Goal: Task Accomplishment & Management: Use online tool/utility

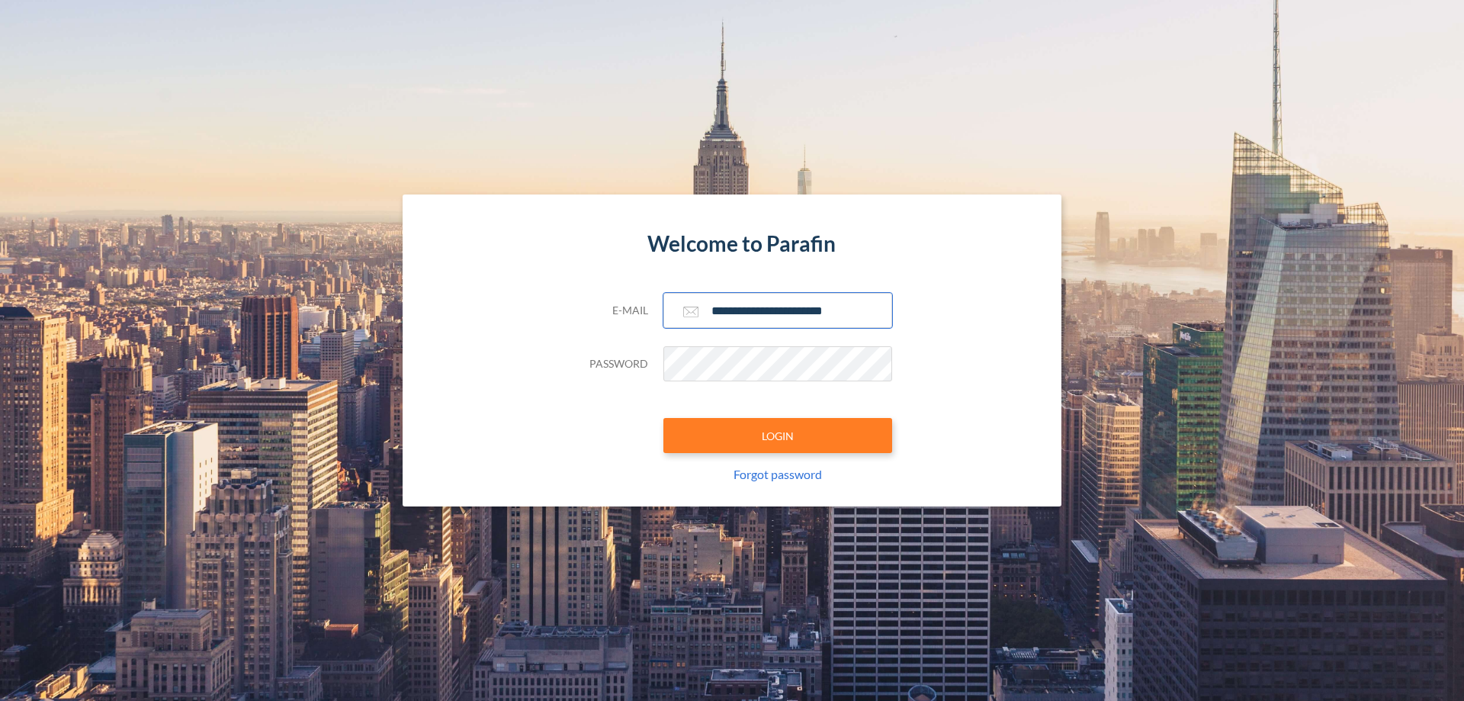
type input "**********"
click at [778, 435] on button "LOGIN" at bounding box center [778, 435] width 229 height 35
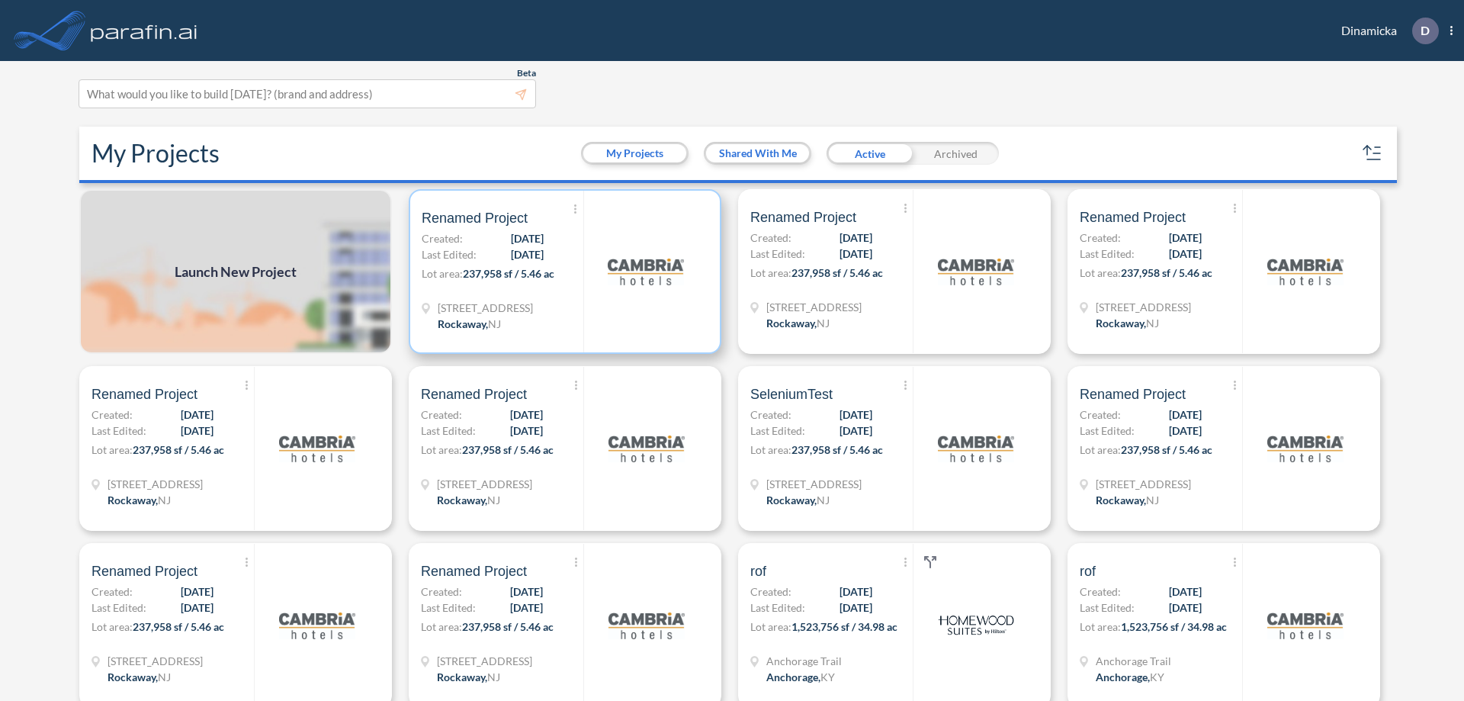
scroll to position [4, 0]
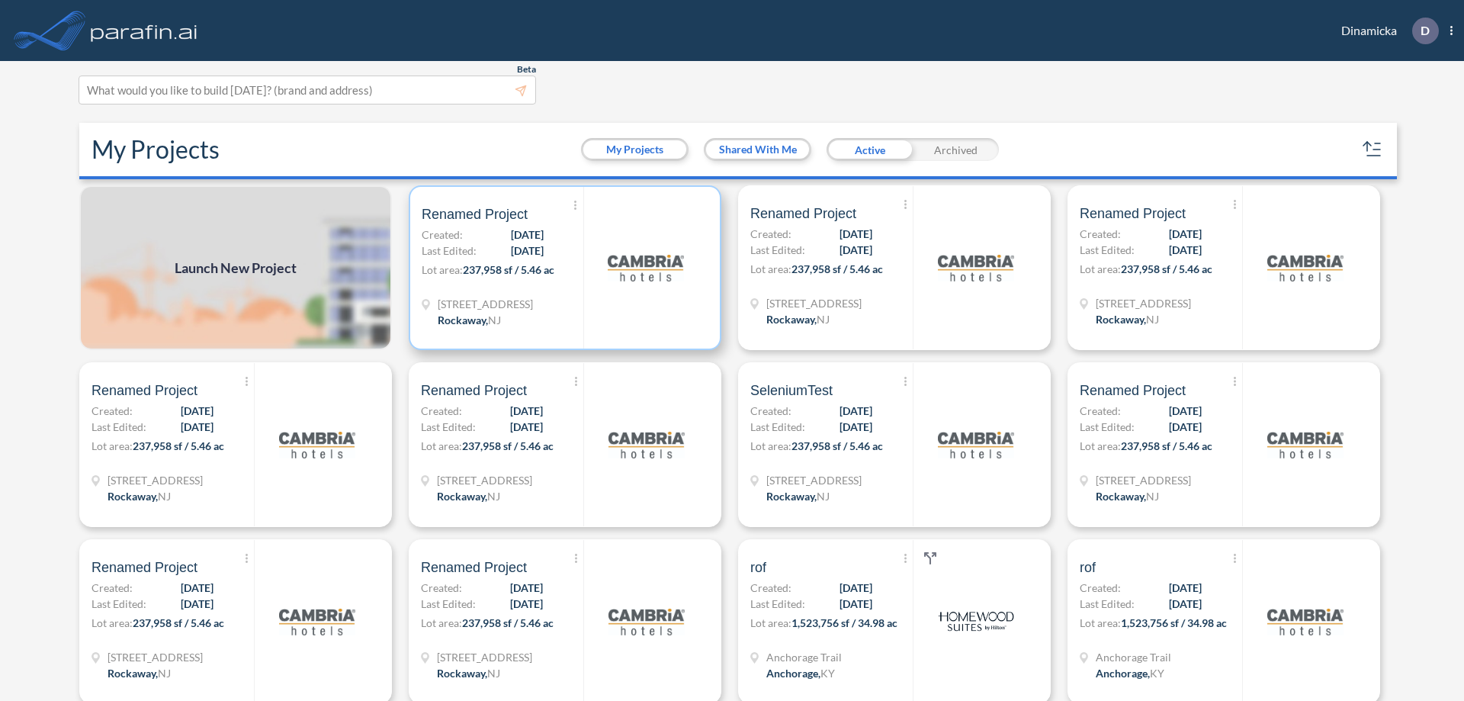
click at [562, 268] on p "Lot area: 237,958 sf / 5.46 ac" at bounding box center [503, 273] width 162 height 22
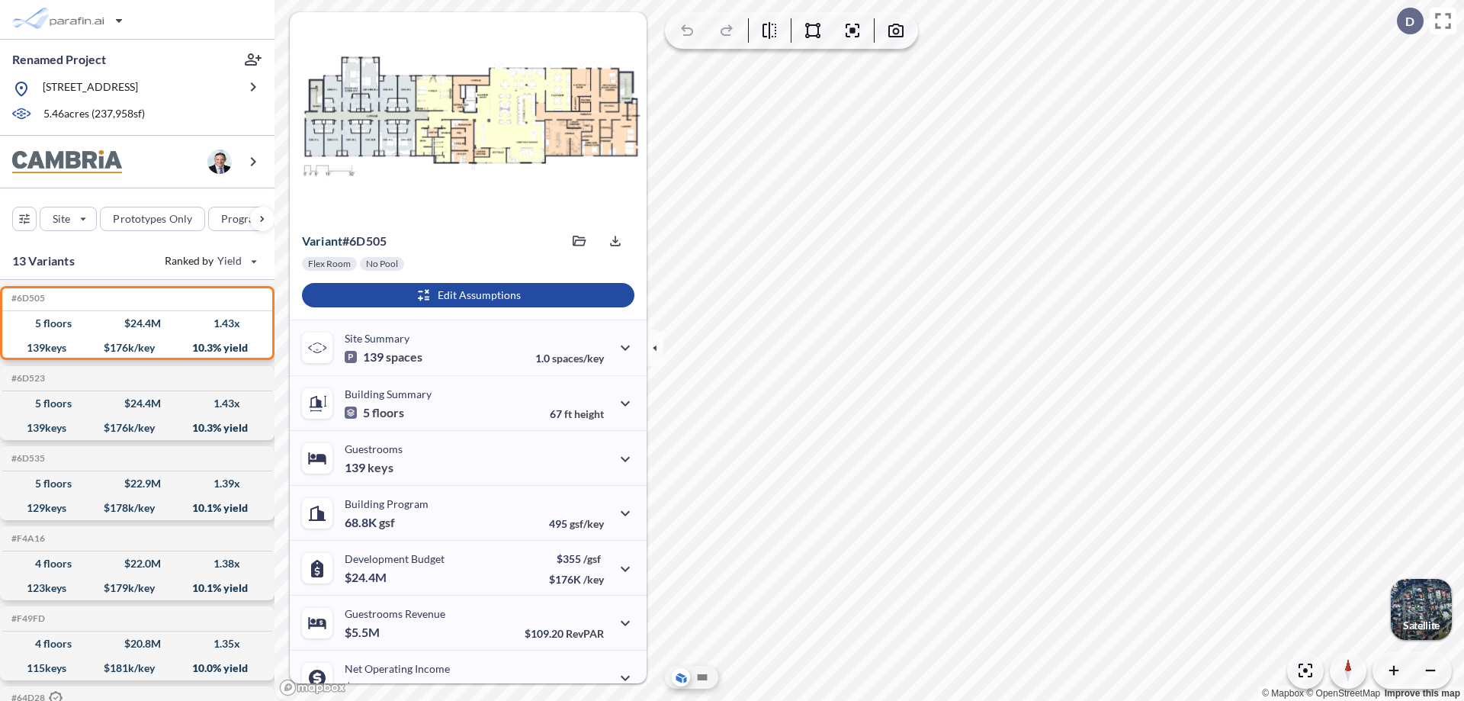
scroll to position [77, 0]
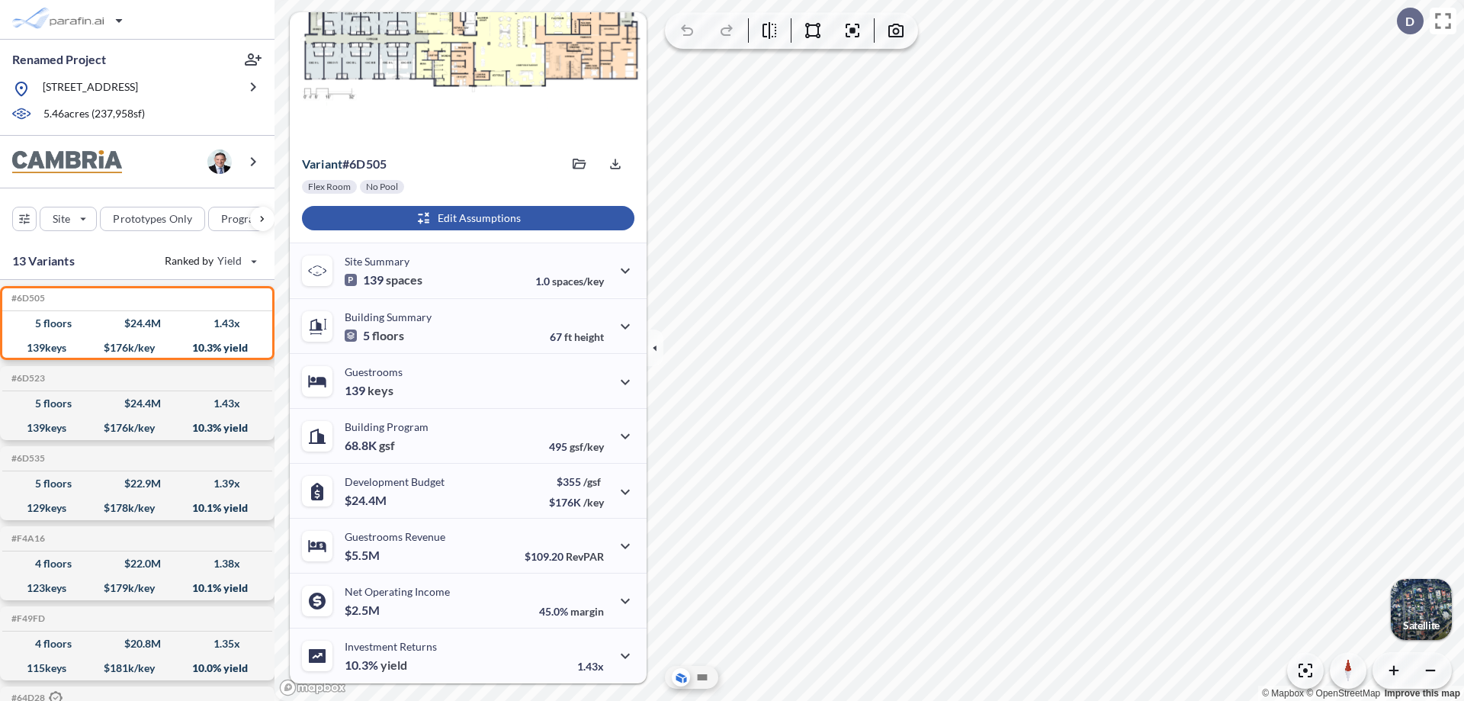
click at [466, 218] on div "button" at bounding box center [468, 218] width 333 height 24
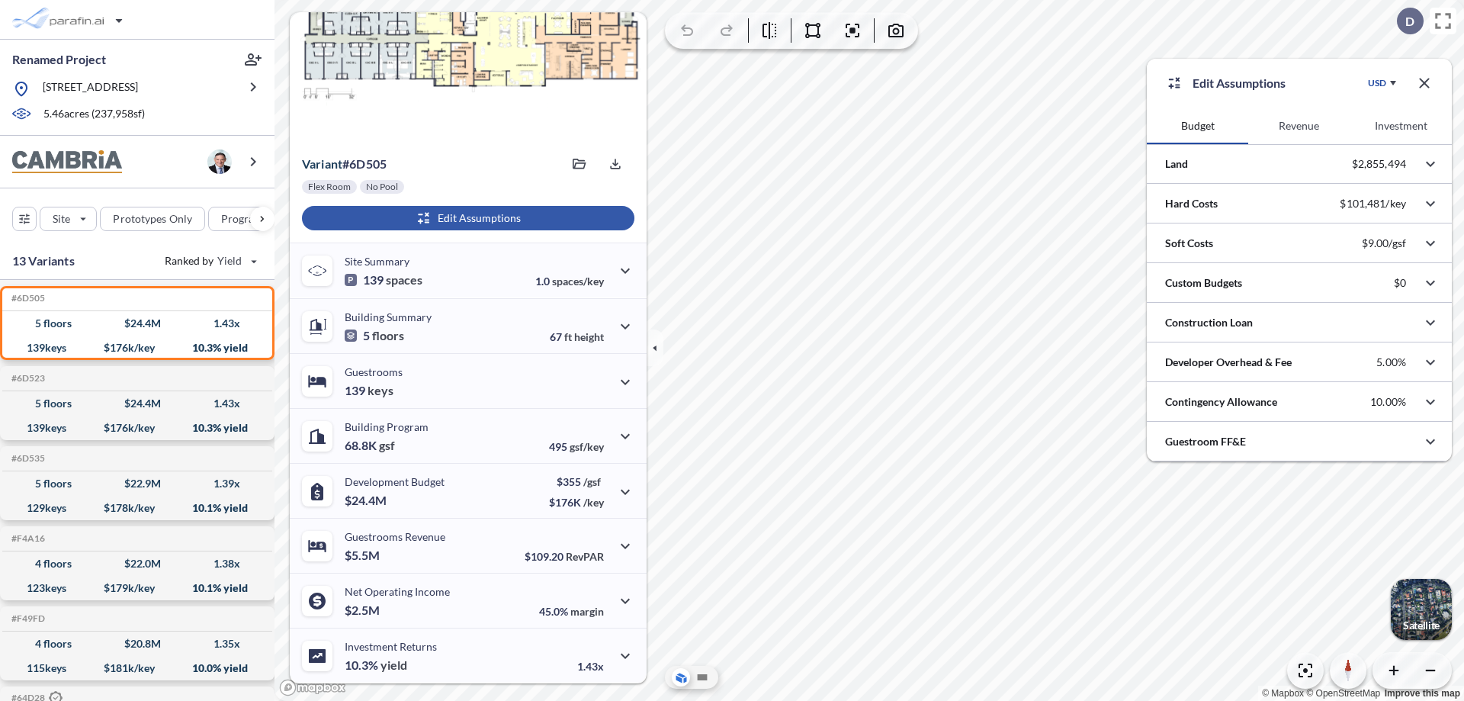
click at [1299, 126] on button "Revenue" at bounding box center [1298, 126] width 101 height 37
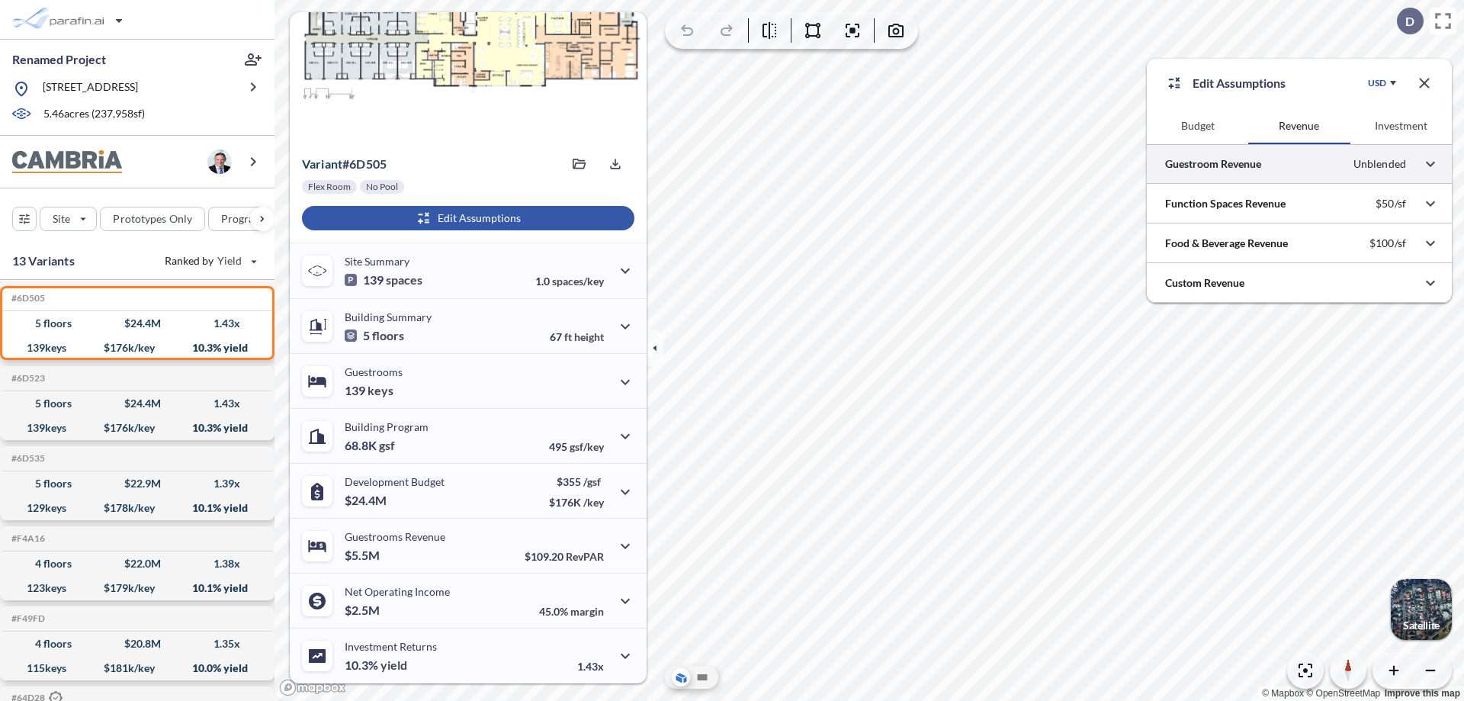
click at [1300, 164] on div at bounding box center [1299, 163] width 305 height 39
